Goal: Transaction & Acquisition: Subscribe to service/newsletter

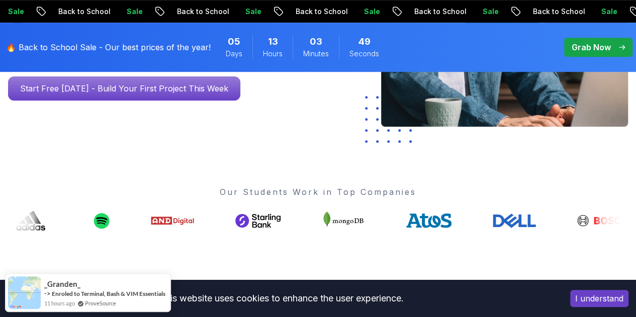
click at [179, 101] on p "Start Free Today - Build Your First Project This Week" at bounding box center [124, 88] width 232 height 24
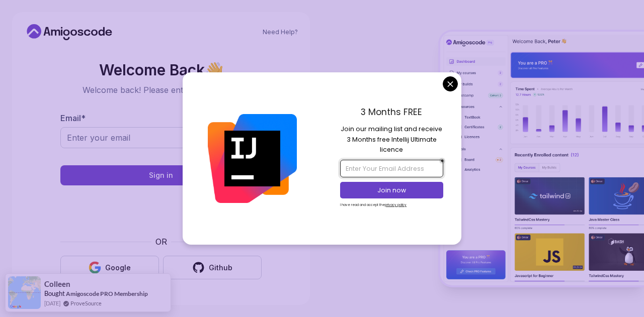
click at [386, 165] on input "email" at bounding box center [391, 168] width 103 height 17
type input "kushikan20@gmail.com"
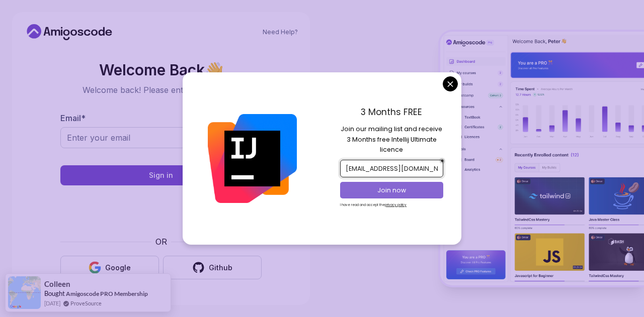
click at [390, 189] on p "Join now" at bounding box center [391, 190] width 83 height 9
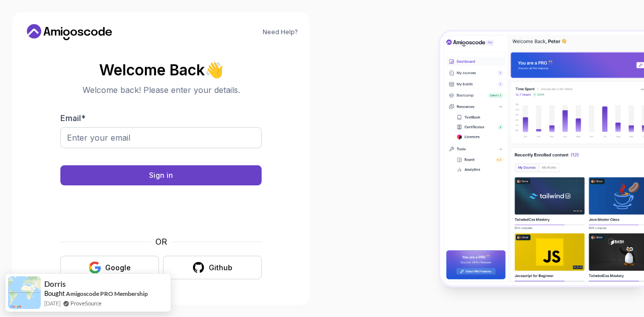
click at [387, 40] on body "Need Help? Welcome Back 👋 Welcome back! Please enter your details. Email * Sign…" at bounding box center [322, 158] width 644 height 317
click at [138, 265] on button "Google" at bounding box center [109, 268] width 99 height 24
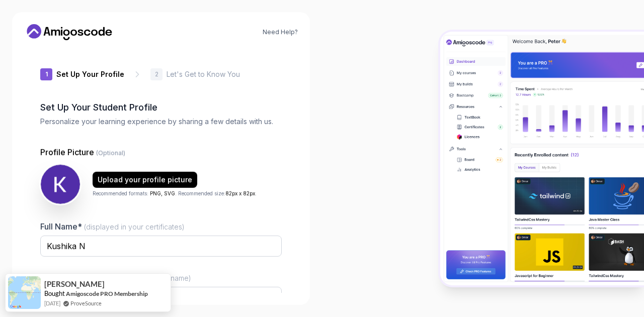
type input "zanywolf85878"
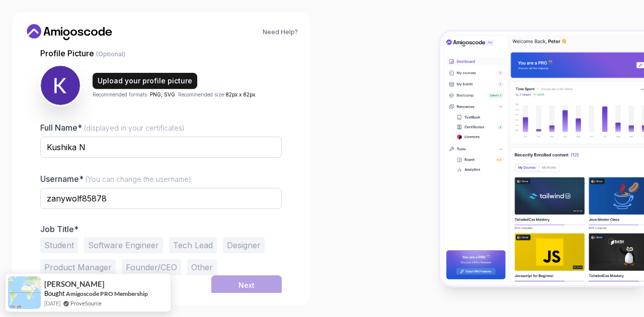
scroll to position [101, 0]
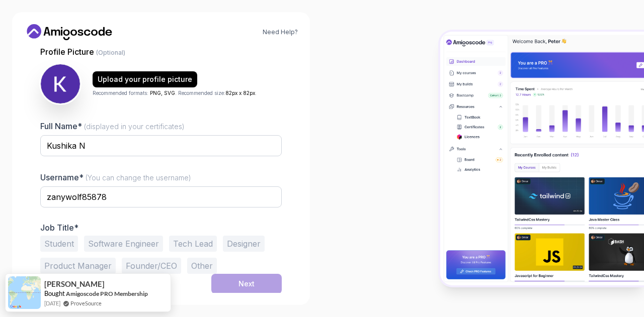
click at [135, 243] on button "Software Engineer" at bounding box center [123, 244] width 79 height 16
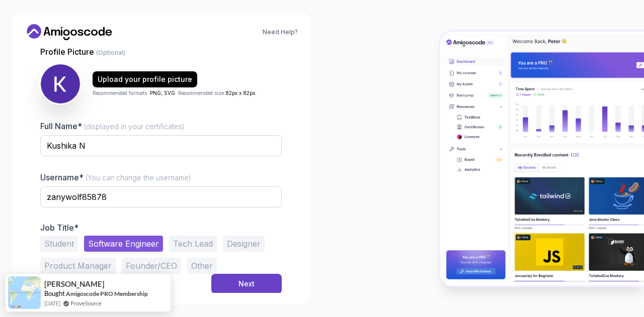
click at [84, 267] on button "Product Manager" at bounding box center [77, 266] width 75 height 16
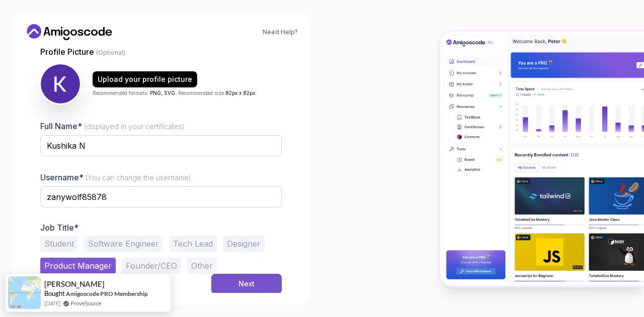
click at [246, 280] on div "Next" at bounding box center [246, 284] width 16 height 10
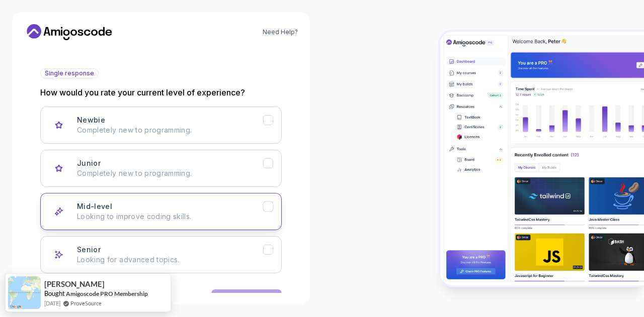
scroll to position [125, 0]
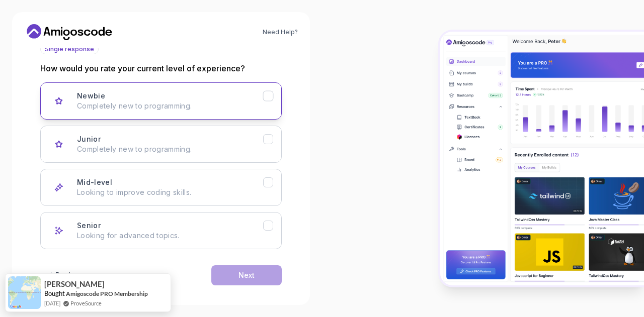
click at [213, 112] on button "Newbie Completely new to programming." at bounding box center [160, 100] width 241 height 37
click at [244, 274] on div "Next" at bounding box center [246, 276] width 16 height 10
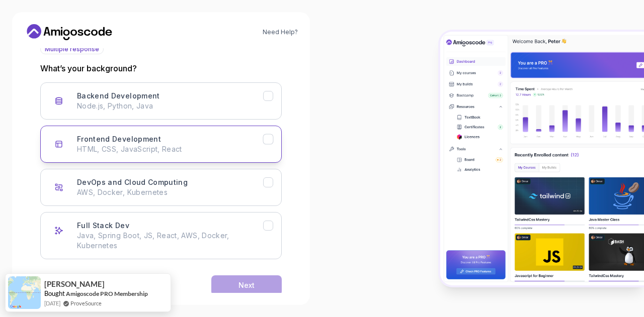
click at [215, 141] on div "Frontend Development HTML, CSS, JavaScript, React" at bounding box center [170, 144] width 186 height 20
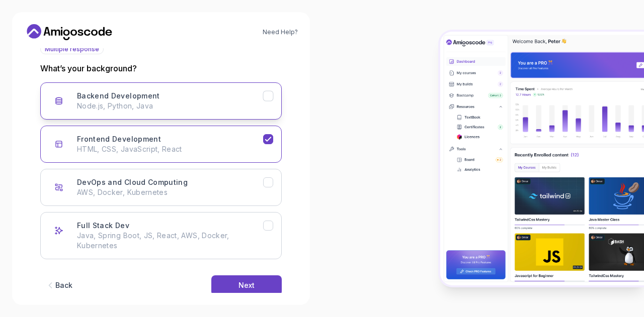
click at [225, 106] on p "Node.js, Python, Java" at bounding box center [170, 106] width 186 height 10
click at [235, 274] on div "Back Next" at bounding box center [160, 286] width 241 height 52
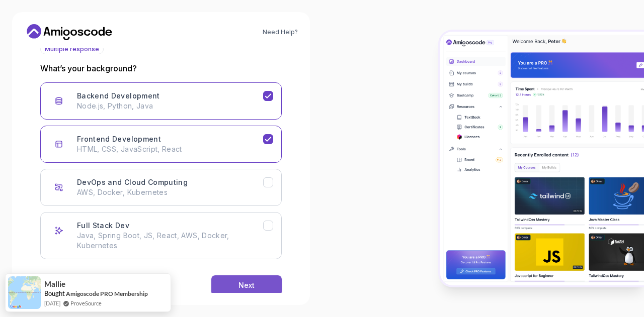
click at [237, 284] on button "Next" at bounding box center [246, 286] width 70 height 20
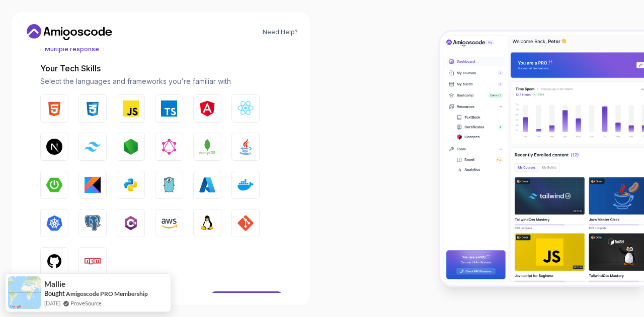
click at [107, 121] on div "HTML CSS JavaScript TypeScript Angular React.js Next.js Tailwind CSS Node.js Gr…" at bounding box center [160, 185] width 241 height 181
click at [102, 117] on button "CSS" at bounding box center [92, 109] width 28 height 28
click at [133, 117] on button "JavaScript" at bounding box center [131, 109] width 28 height 28
click at [167, 225] on img "button" at bounding box center [169, 223] width 16 height 16
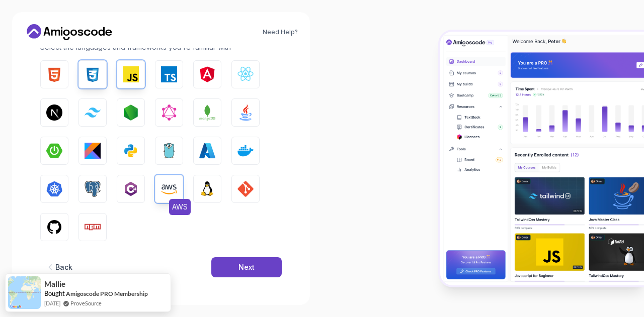
scroll to position [160, 0]
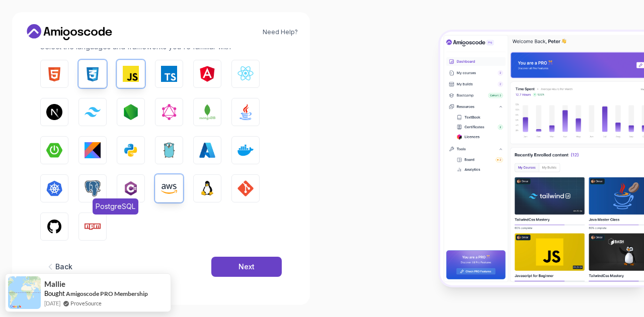
click at [92, 190] on img "button" at bounding box center [92, 189] width 16 height 16
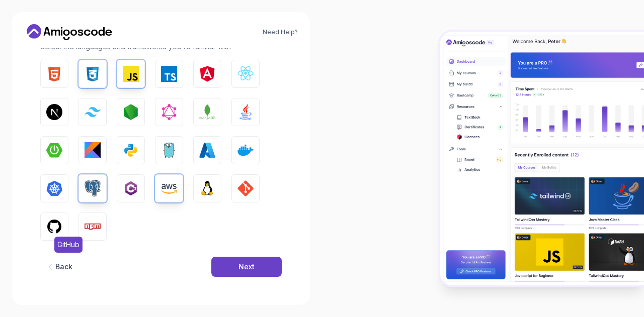
click at [55, 231] on img "button" at bounding box center [54, 227] width 16 height 16
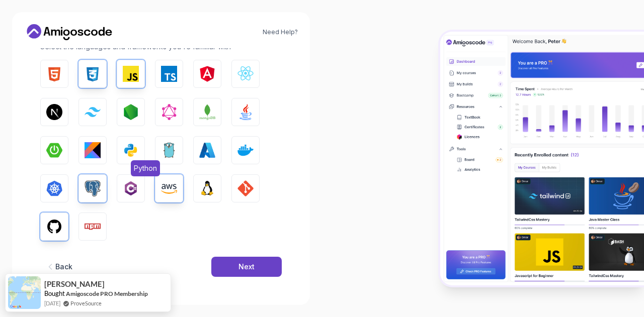
click at [130, 153] on img "button" at bounding box center [131, 150] width 16 height 16
click at [62, 68] on img "button" at bounding box center [54, 74] width 16 height 16
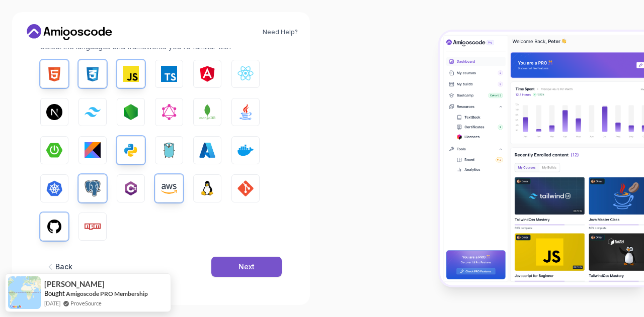
click at [233, 261] on button "Next" at bounding box center [246, 267] width 70 height 20
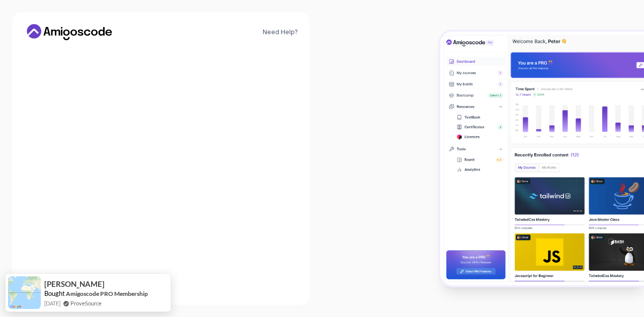
scroll to position [138, 0]
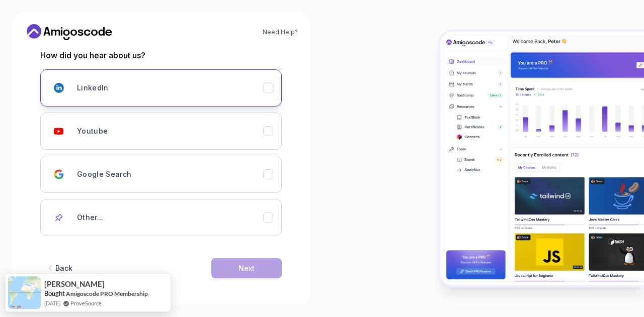
click at [234, 95] on div "LinkedIn" at bounding box center [170, 88] width 186 height 20
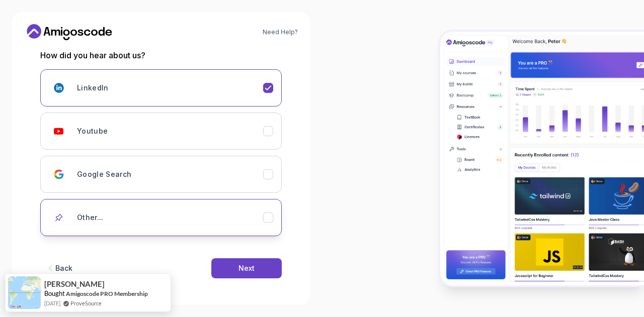
click at [207, 208] on div "Other..." at bounding box center [170, 218] width 186 height 20
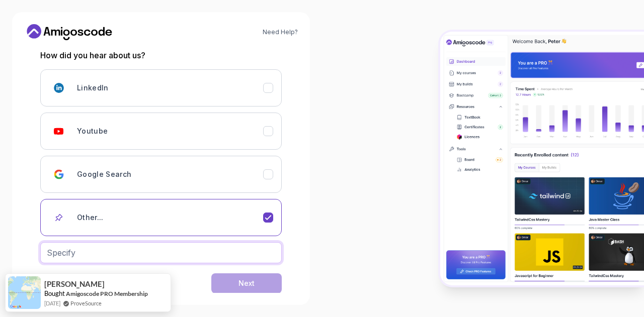
click at [225, 255] on input "text" at bounding box center [160, 252] width 241 height 21
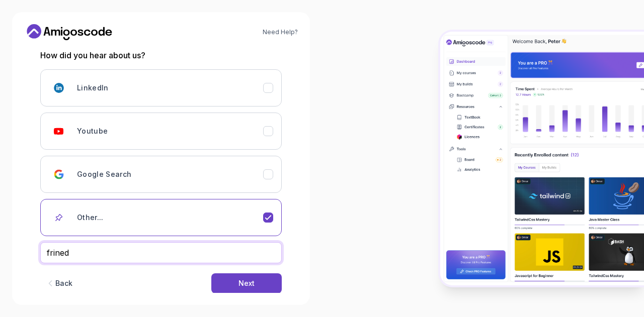
type input "frined"
click at [211, 274] on button "Next" at bounding box center [246, 284] width 70 height 20
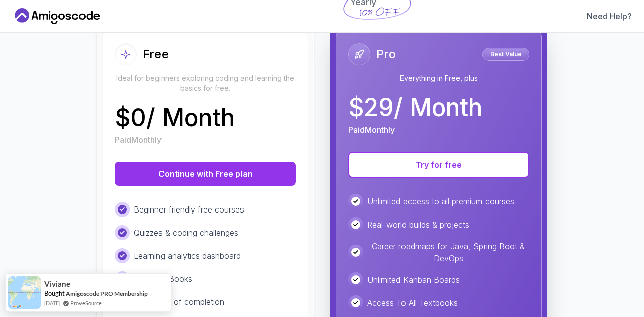
scroll to position [126, 0]
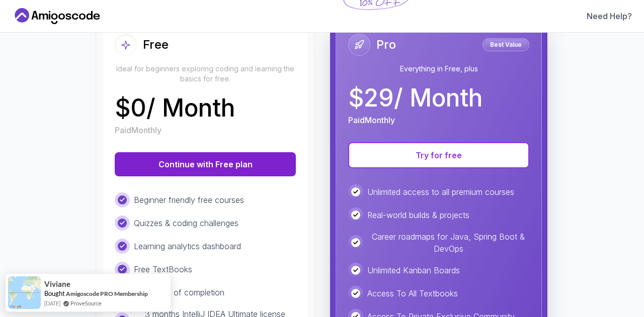
click at [244, 160] on button "Continue with Free plan" at bounding box center [205, 164] width 181 height 24
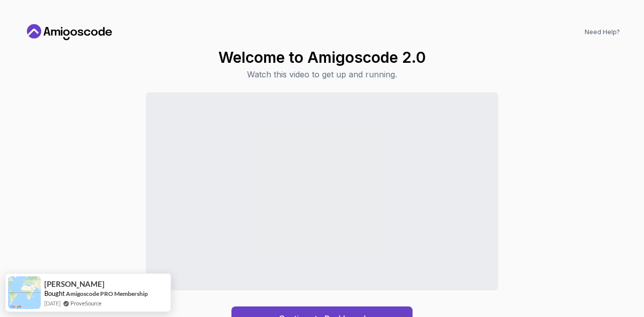
click at [80, 208] on div "Continue to Dashboard" at bounding box center [321, 212] width 595 height 238
click at [77, 191] on div "Continue to Dashboard" at bounding box center [321, 212] width 595 height 238
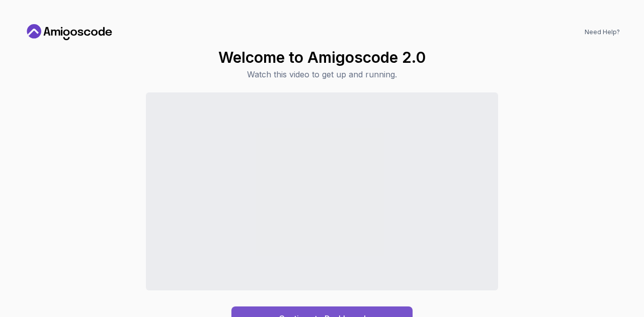
click at [371, 308] on button "Continue to Dashboard" at bounding box center [321, 319] width 181 height 24
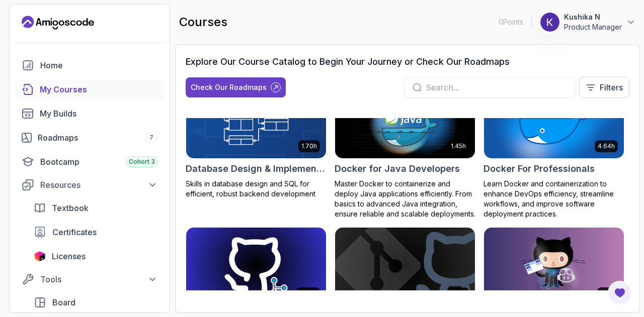
scroll to position [266, 0]
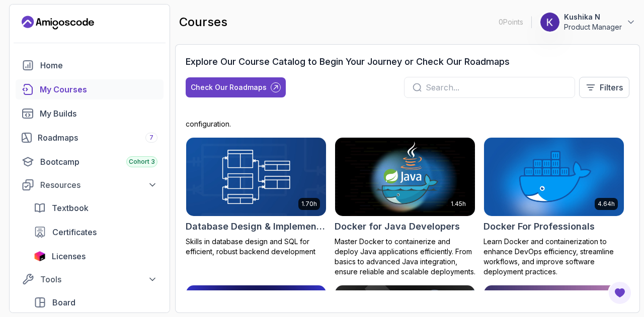
click at [261, 200] on img at bounding box center [256, 177] width 147 height 82
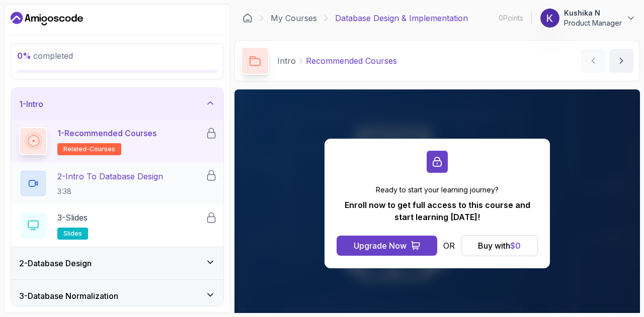
click at [114, 179] on p "2 - Intro To Database Design" at bounding box center [110, 176] width 106 height 12
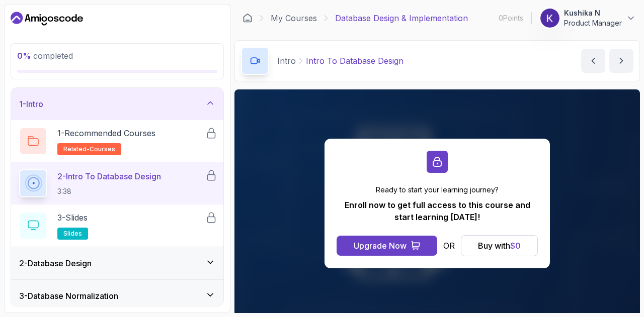
click at [118, 178] on p "2 - Intro To Database Design" at bounding box center [109, 176] width 104 height 12
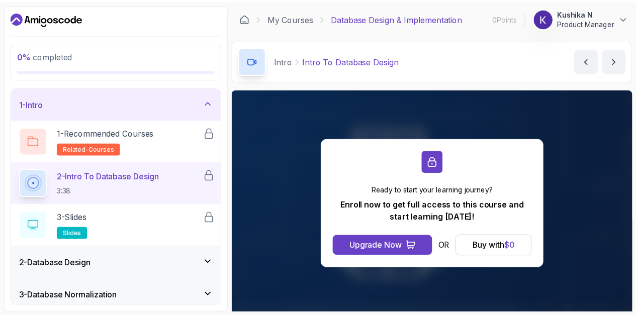
scroll to position [73, 0]
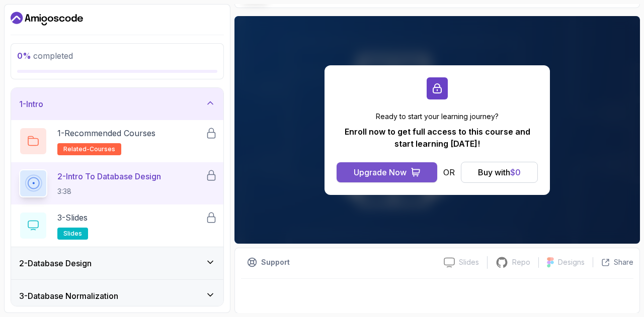
click at [407, 177] on button "Upgrade Now" at bounding box center [386, 172] width 101 height 20
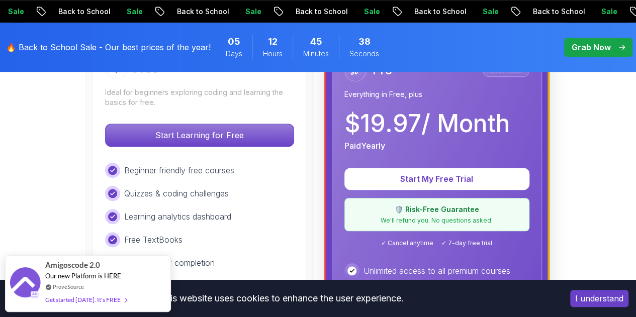
scroll to position [346, 0]
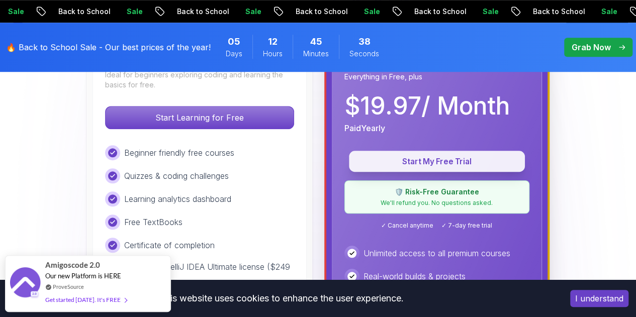
click at [404, 156] on p "Start My Free Trial" at bounding box center [437, 162] width 153 height 12
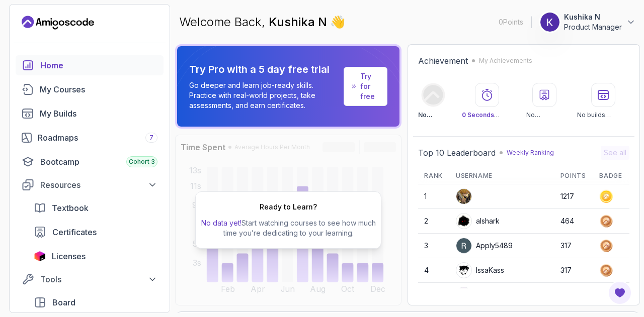
click at [366, 96] on p "Try for free" at bounding box center [369, 86] width 19 height 30
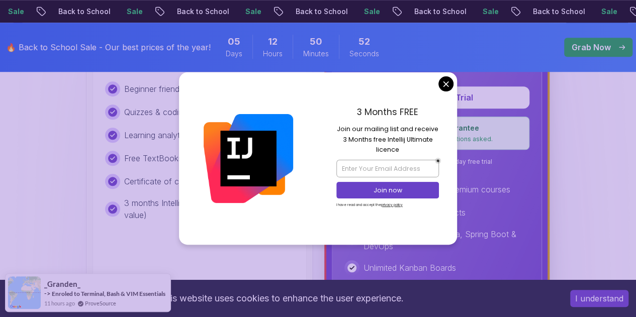
scroll to position [409, 0]
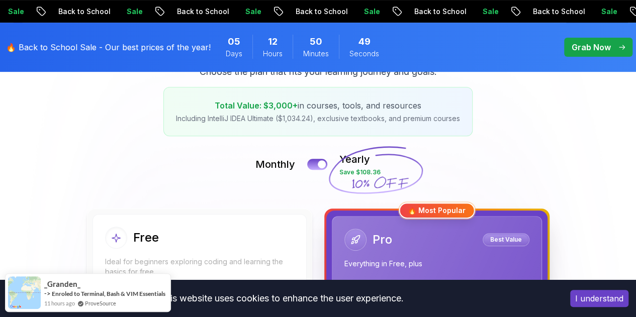
scroll to position [128, 0]
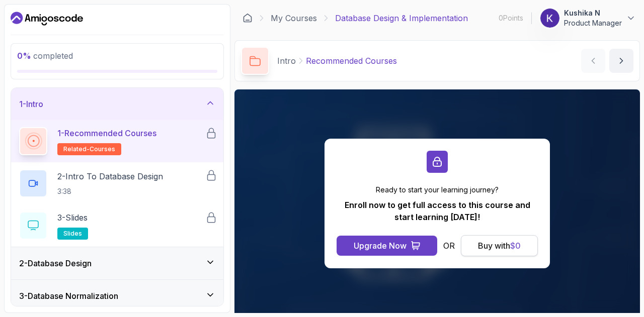
click at [478, 246] on div "Buy with $ 0" at bounding box center [499, 246] width 43 height 12
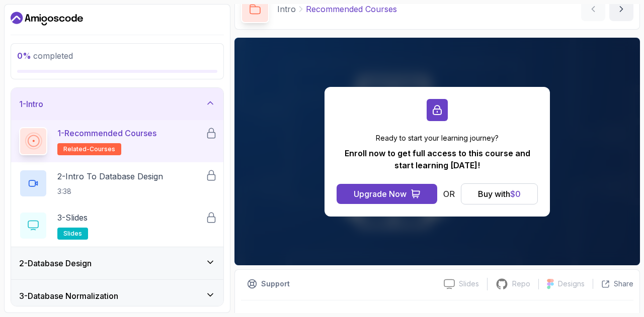
scroll to position [54, 0]
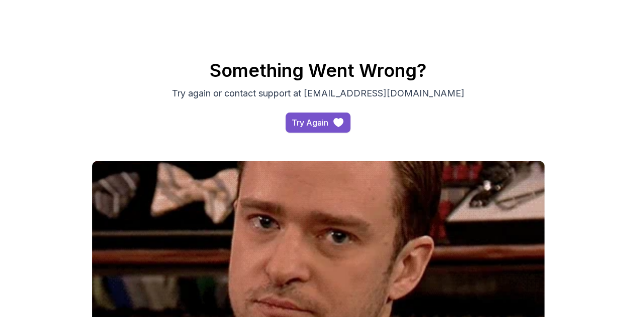
click at [323, 119] on div "Try Again" at bounding box center [310, 123] width 37 height 12
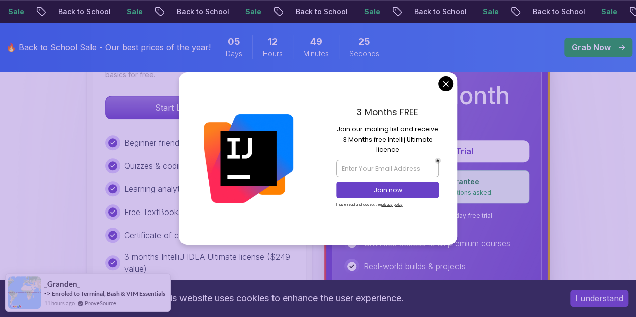
scroll to position [356, 0]
